Goal: Navigation & Orientation: Find specific page/section

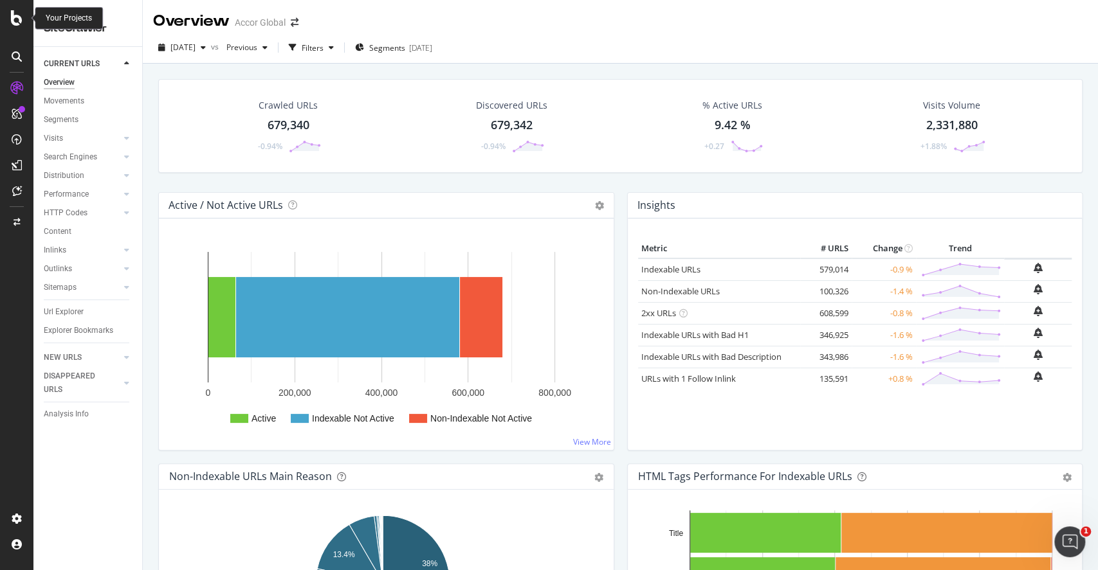
click at [15, 21] on icon at bounding box center [17, 17] width 12 height 15
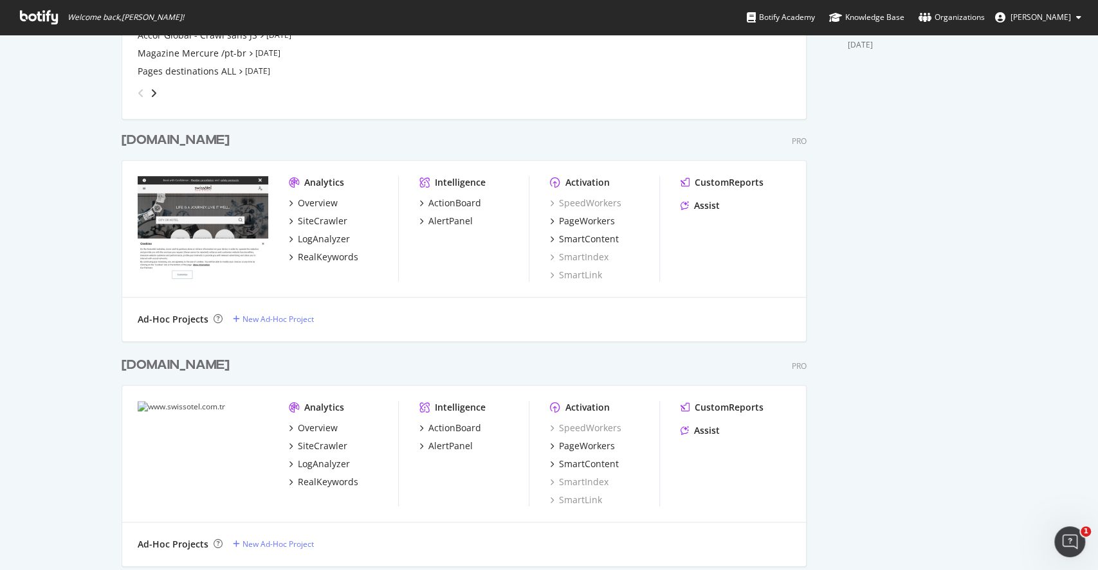
scroll to position [572, 0]
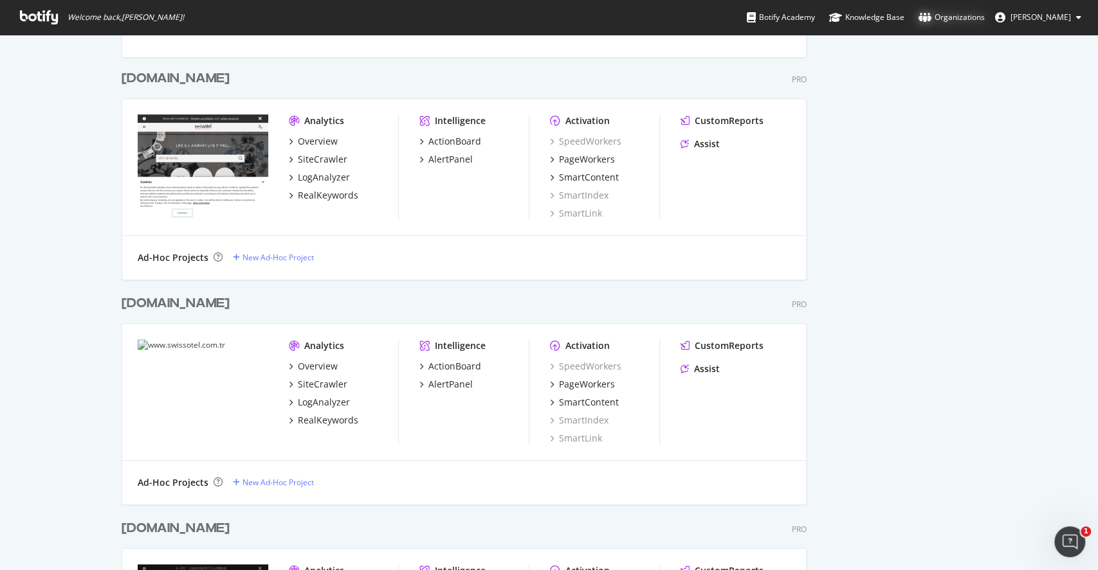
click at [945, 19] on div "Organizations" at bounding box center [951, 17] width 66 height 13
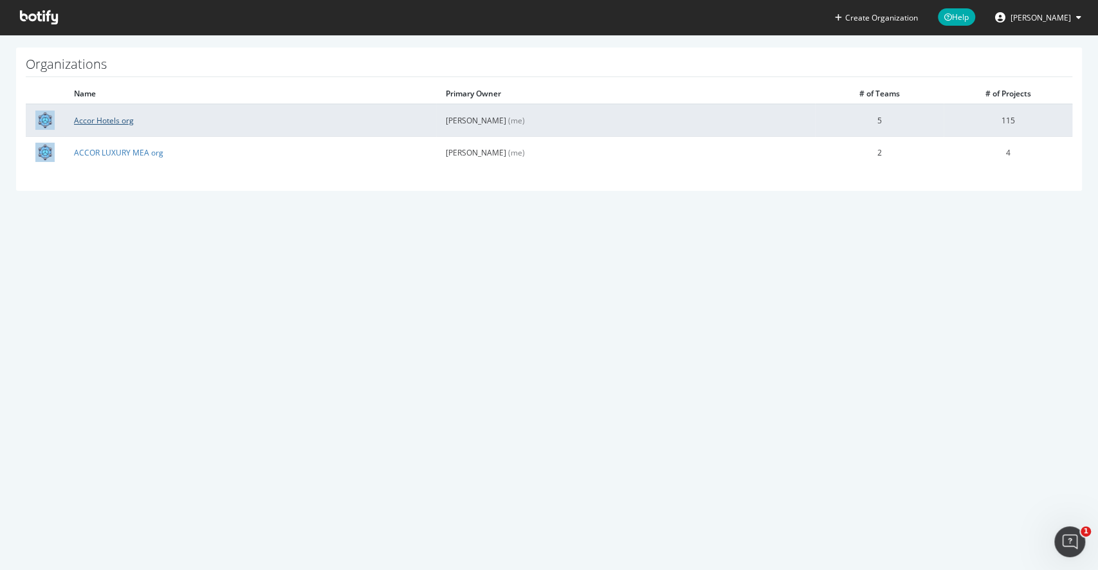
click at [114, 123] on link "Accor Hotels org" at bounding box center [104, 120] width 60 height 11
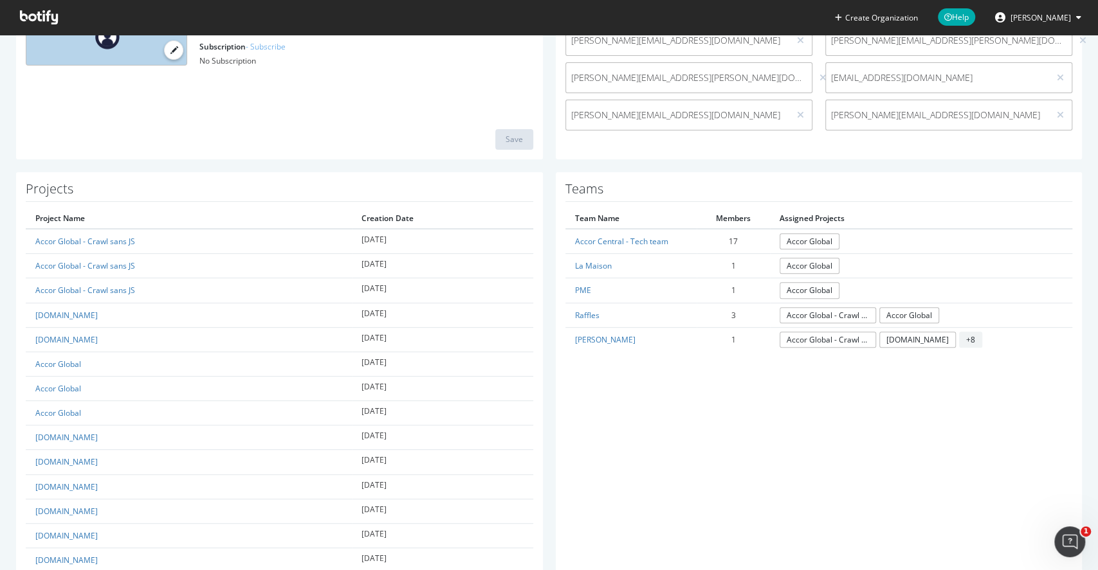
scroll to position [222, 0]
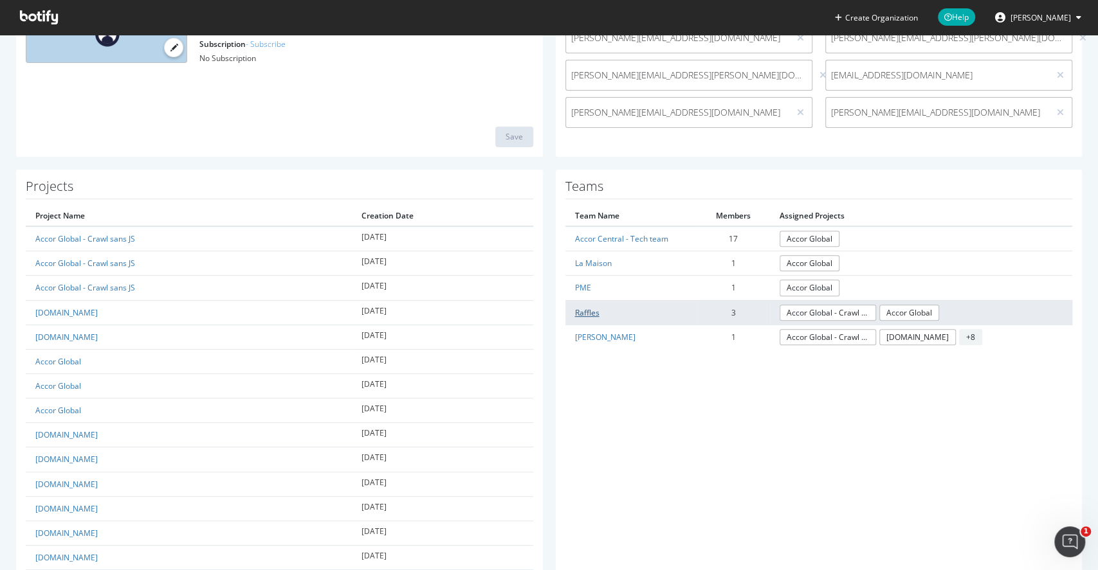
click at [588, 313] on link "Raffles" at bounding box center [587, 312] width 24 height 11
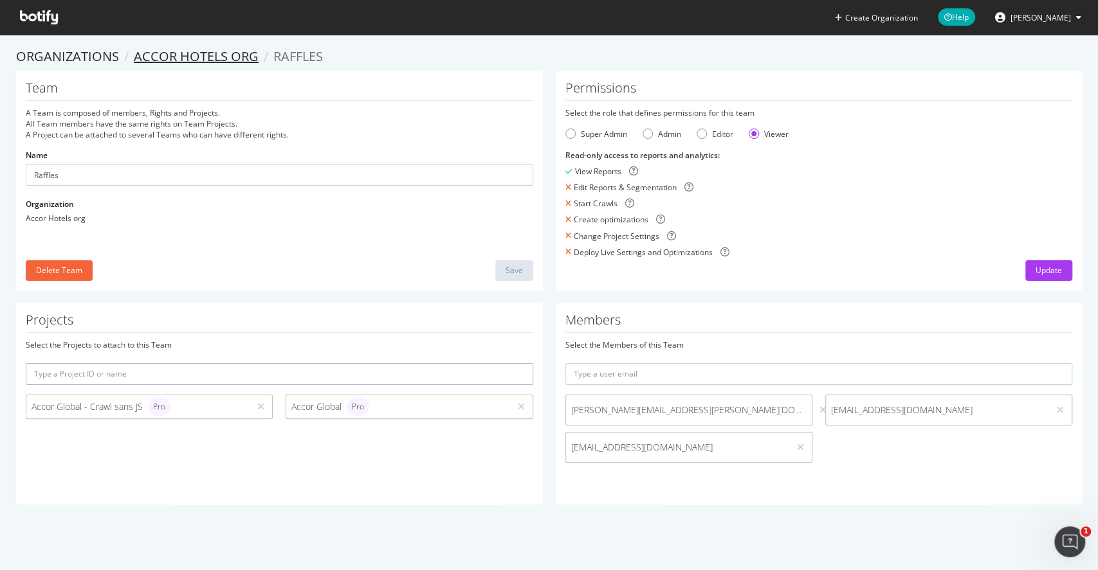
click at [175, 58] on link "Accor Hotels org" at bounding box center [196, 56] width 125 height 17
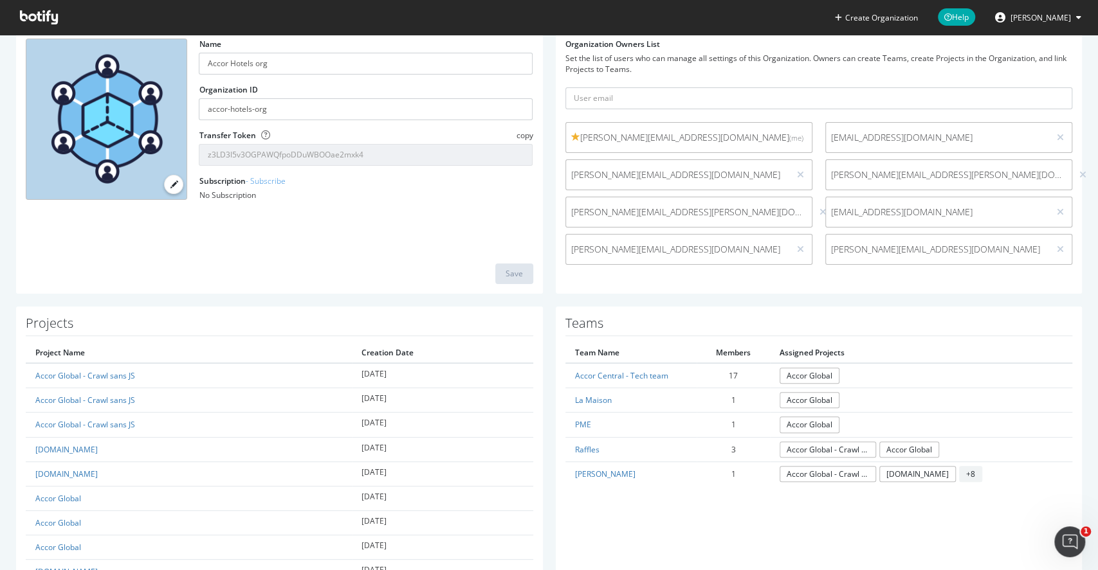
scroll to position [90, 0]
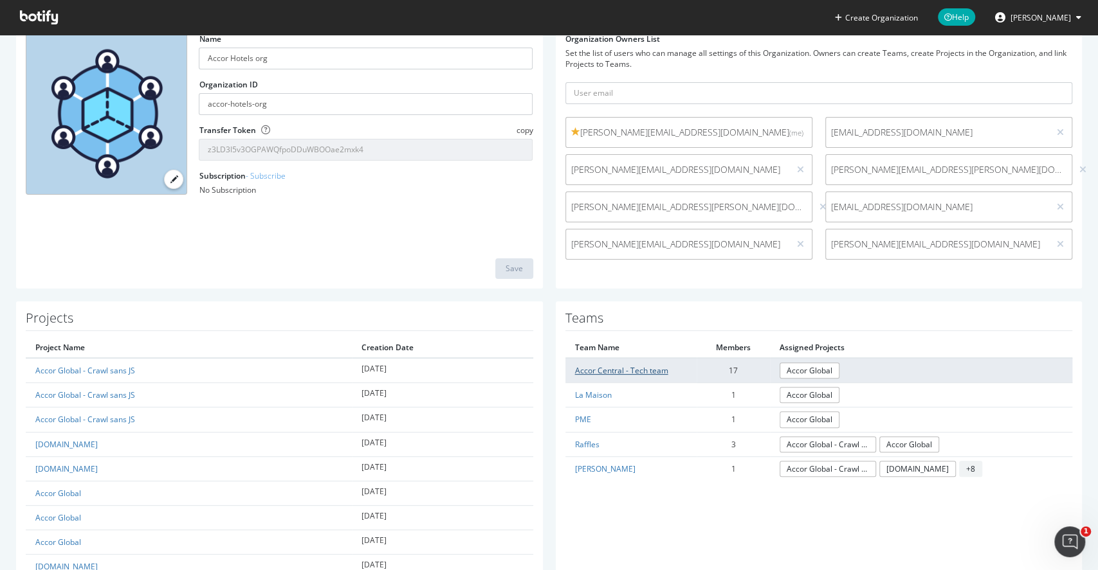
click at [607, 370] on link "Accor Central - Tech team" at bounding box center [621, 370] width 93 height 11
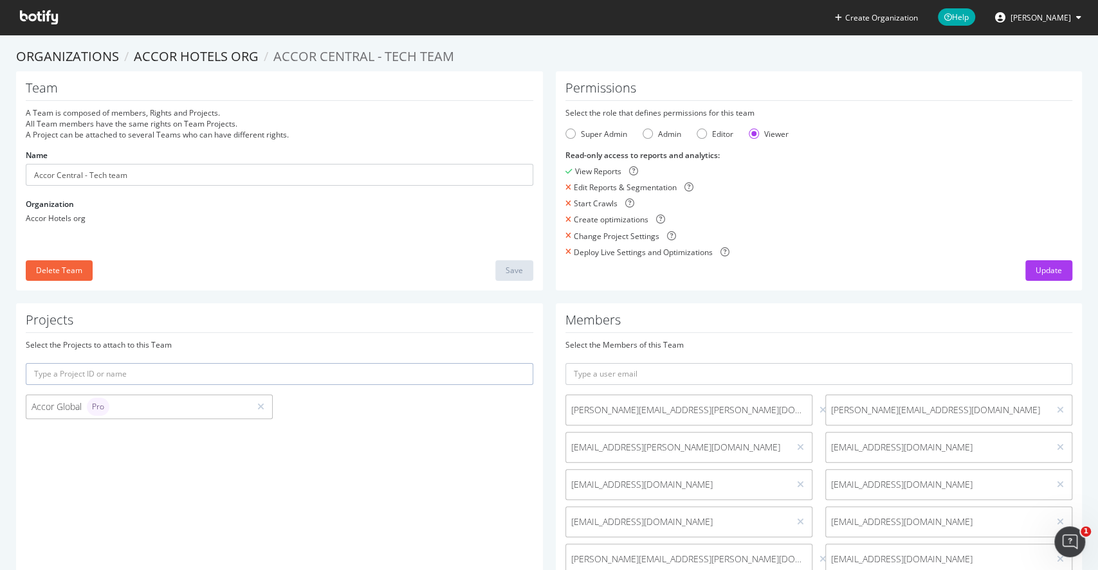
click at [217, 65] on li "Accor Hotels org" at bounding box center [189, 57] width 140 height 19
click at [222, 58] on link "Accor Hotels org" at bounding box center [196, 56] width 125 height 17
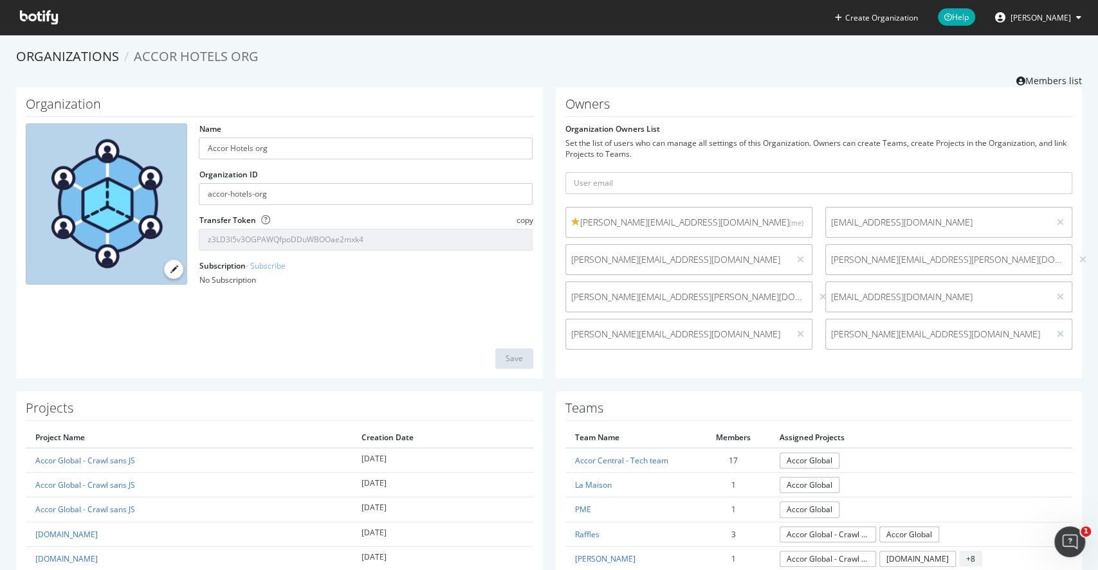
click at [35, 17] on icon at bounding box center [39, 17] width 38 height 14
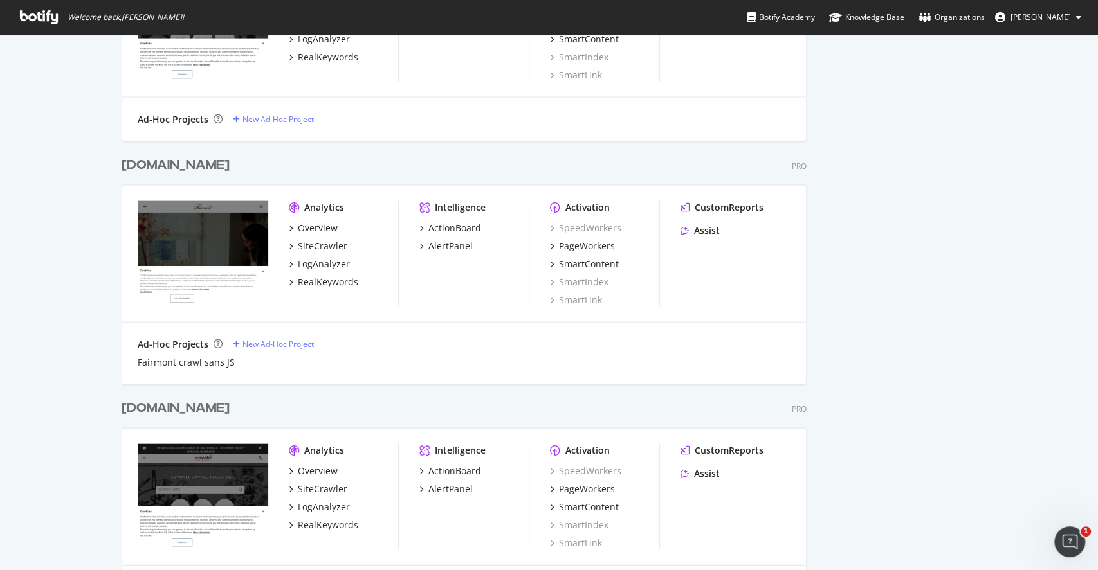
scroll to position [1836, 0]
